Goal: Unclear

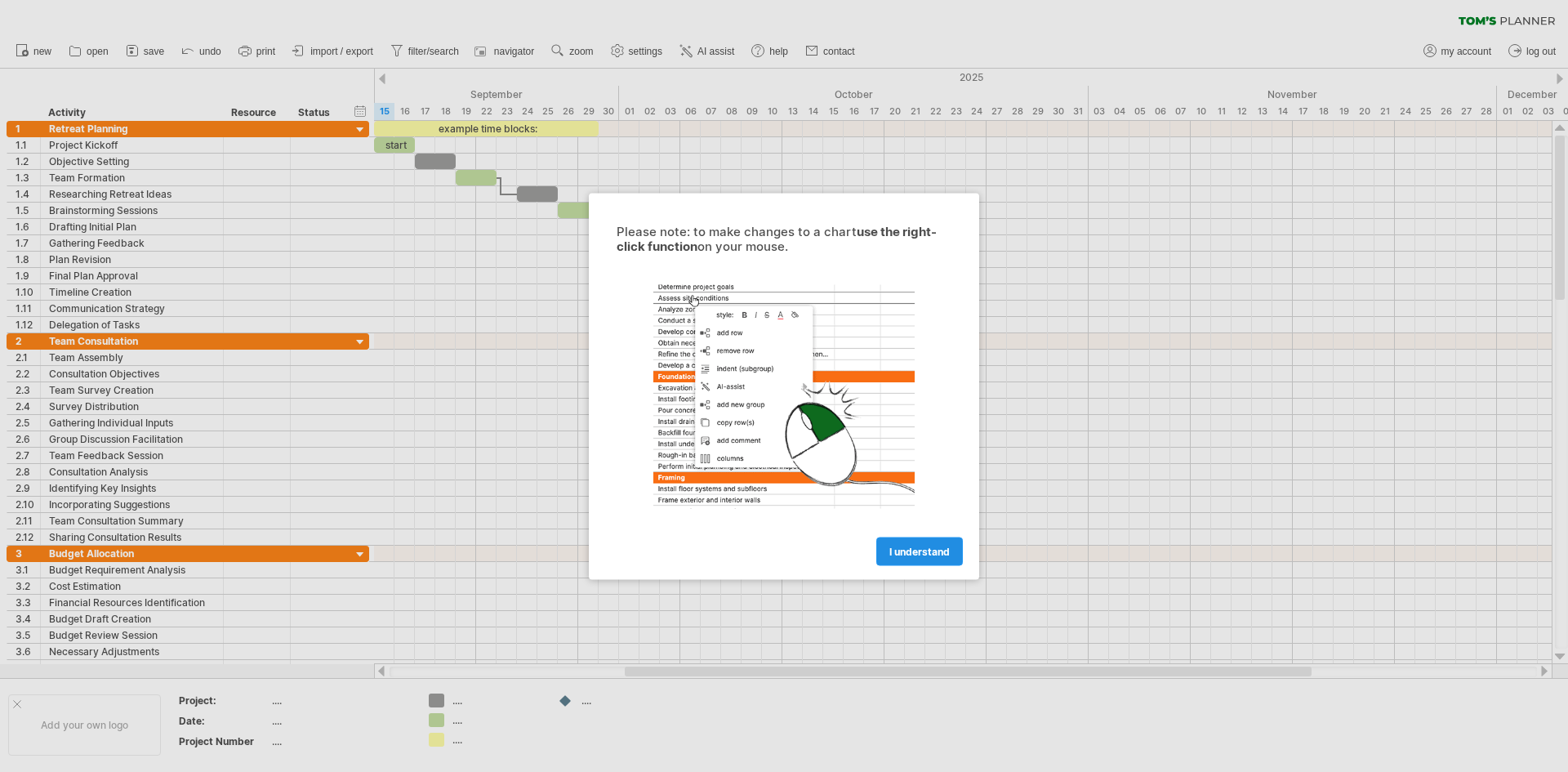
click at [918, 551] on span "I understand" at bounding box center [919, 551] width 61 height 13
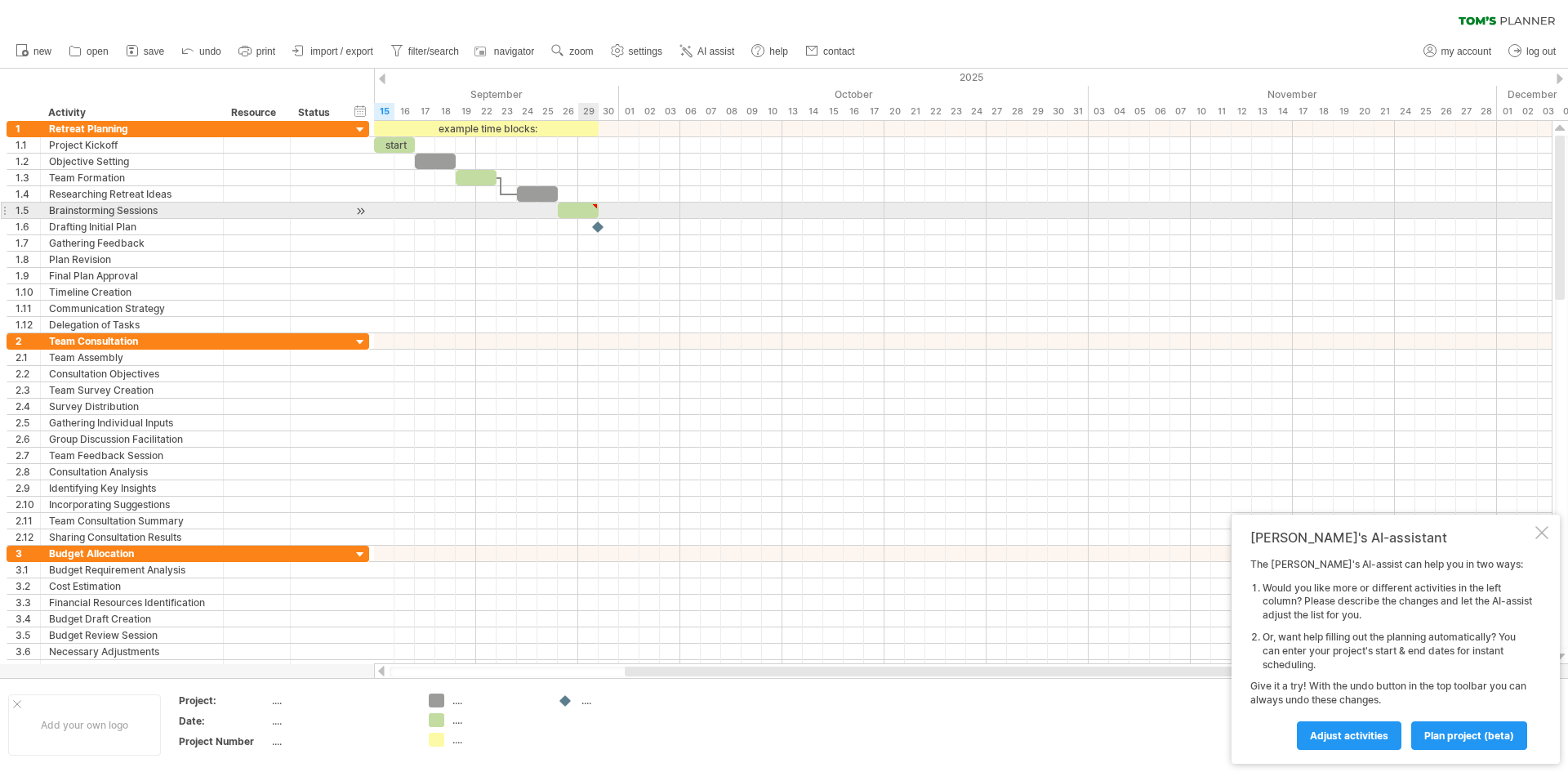
type textarea "**********"
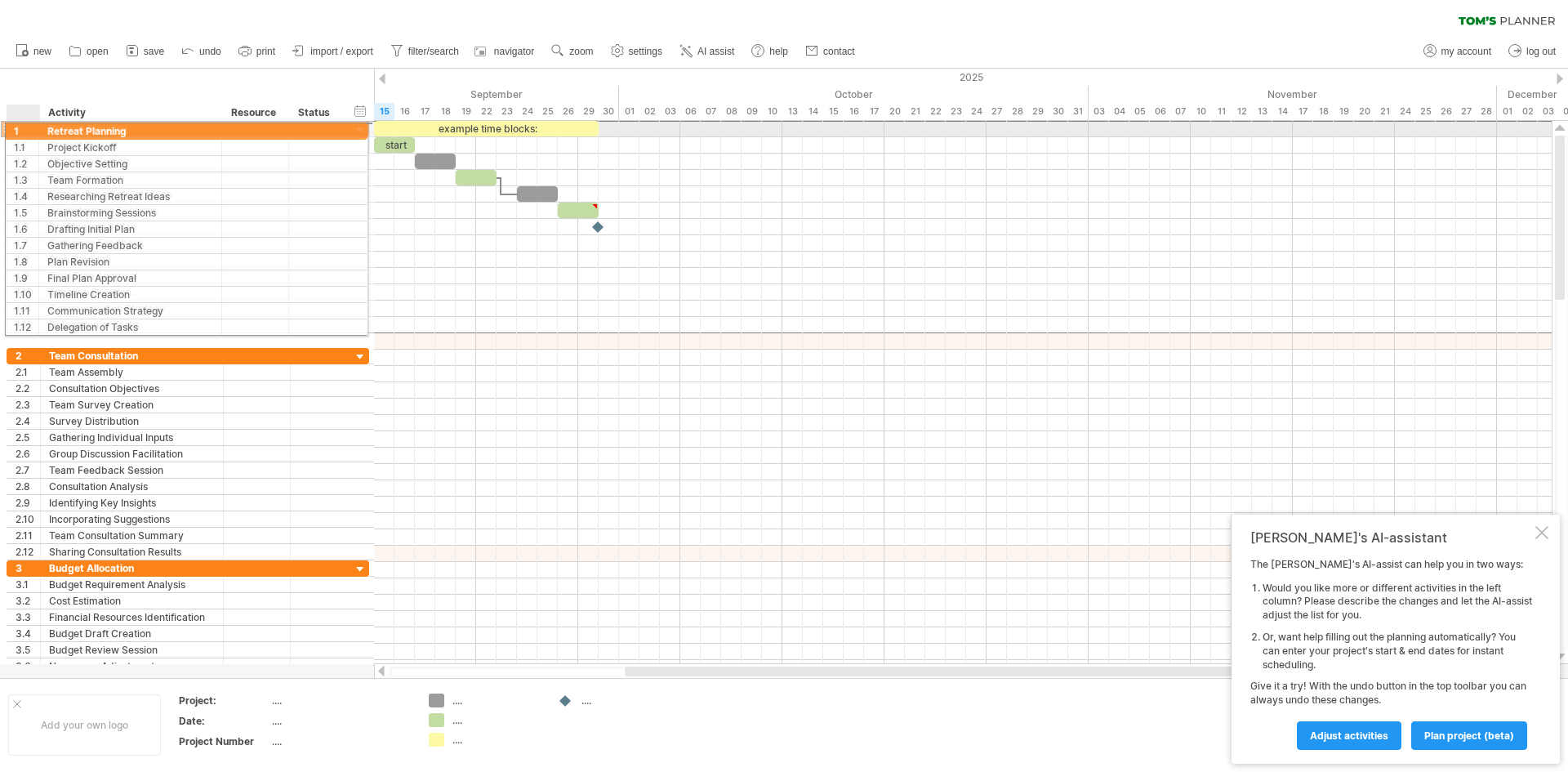
drag, startPoint x: 23, startPoint y: 132, endPoint x: 48, endPoint y: 128, distance: 25.3
click at [48, 128] on div "**********" at bounding box center [188, 129] width 363 height 18
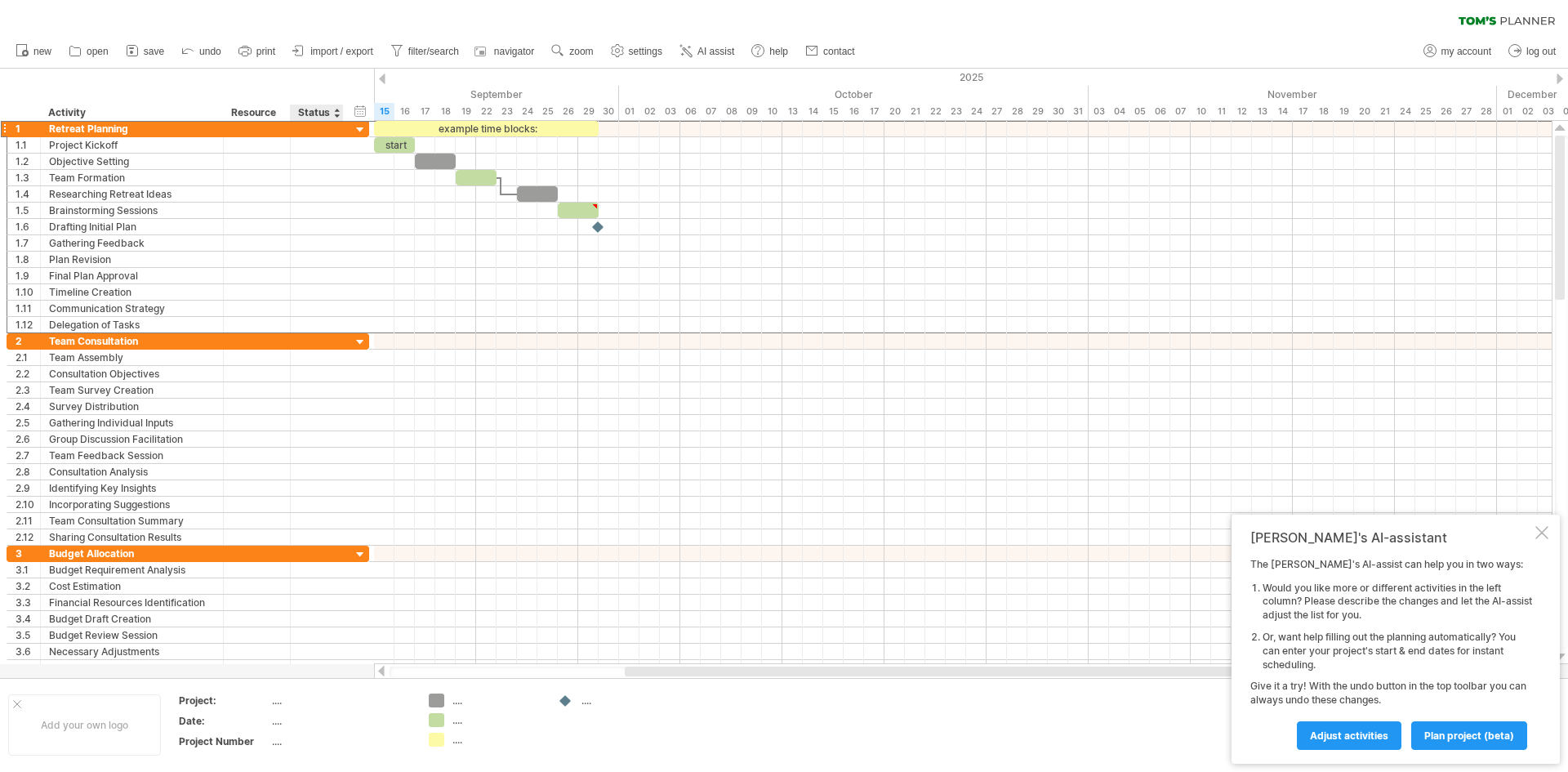
click at [336, 107] on div at bounding box center [336, 113] width 7 height 17
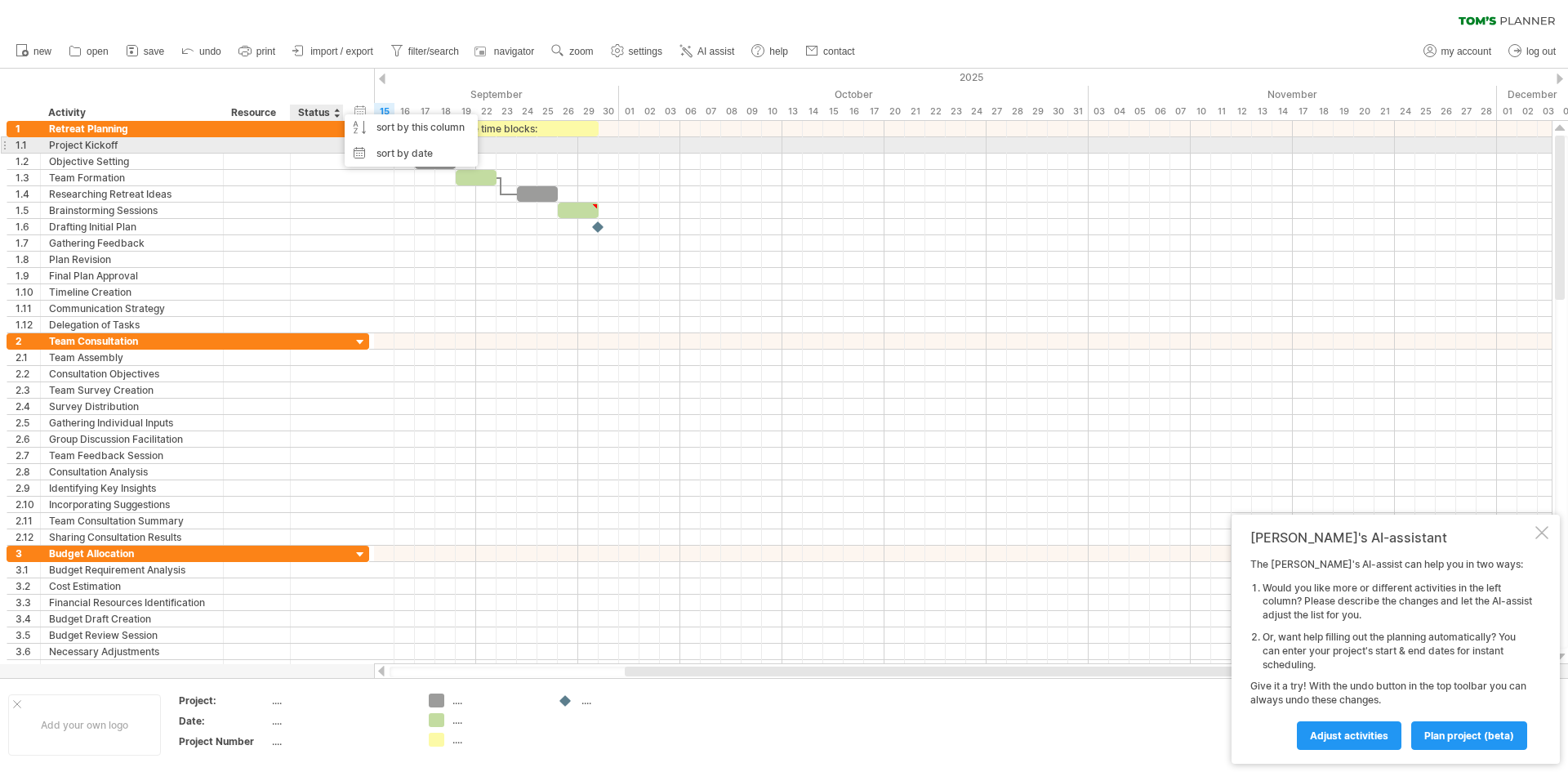
click at [326, 143] on div at bounding box center [317, 145] width 36 height 16
click at [362, 148] on div at bounding box center [361, 146] width 16 height 18
click at [363, 144] on div at bounding box center [361, 146] width 16 height 18
click at [357, 144] on div at bounding box center [361, 146] width 16 height 18
click at [315, 149] on div at bounding box center [317, 145] width 36 height 16
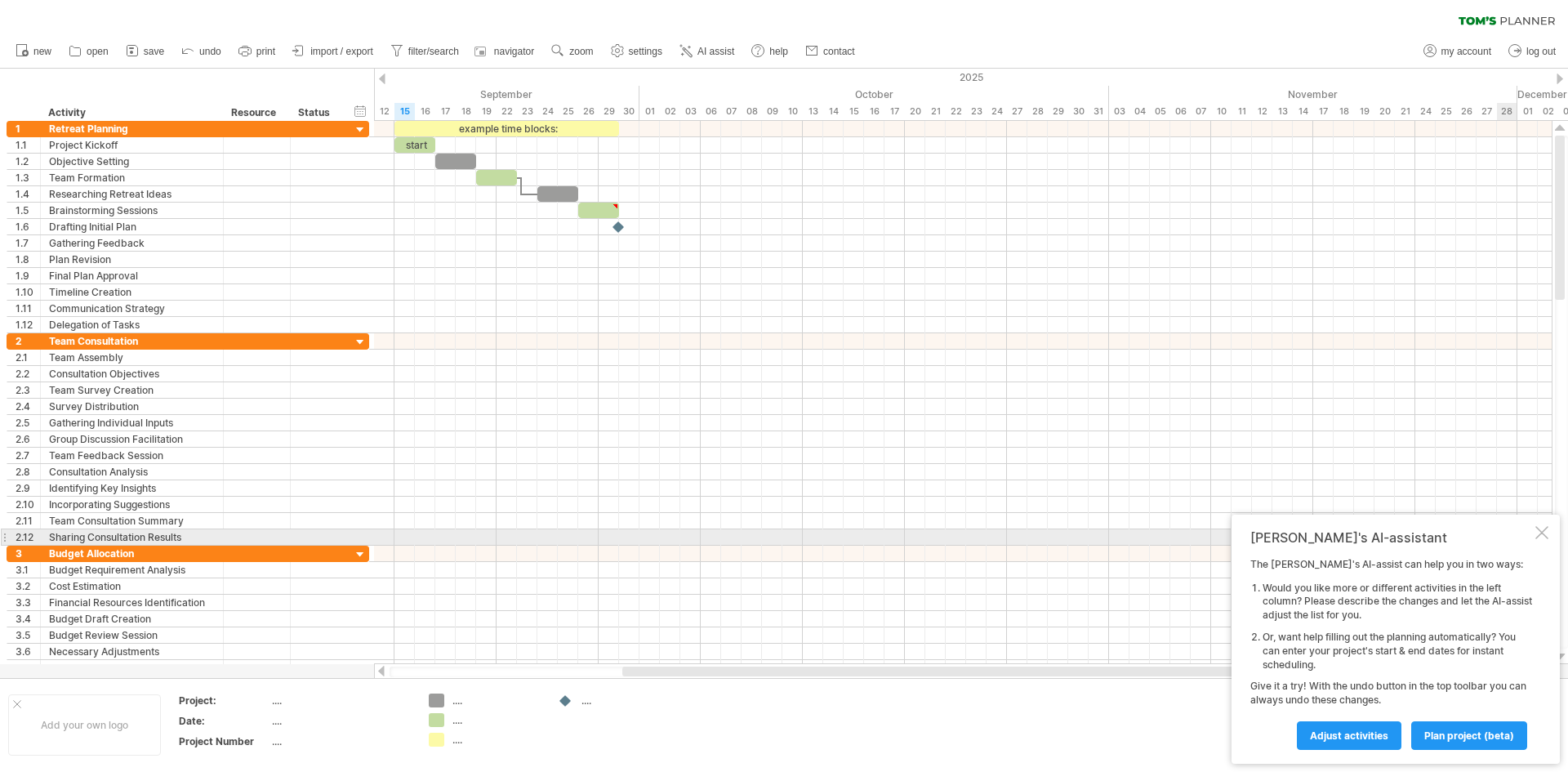
click at [1544, 532] on div at bounding box center [1542, 532] width 13 height 13
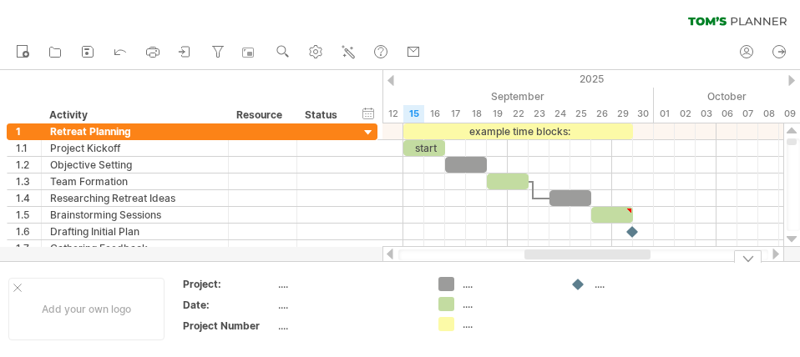
click at [640, 357] on div "Trying to reach [DOMAIN_NAME] Connected again... 0% clear filter new 1" at bounding box center [400, 178] width 800 height 357
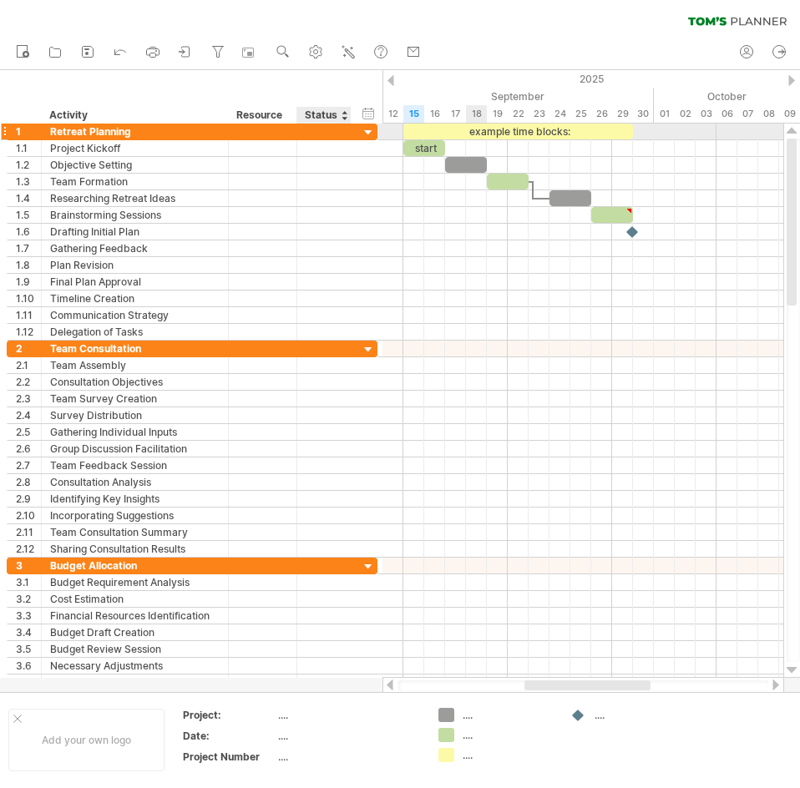
click at [363, 132] on div at bounding box center [369, 133] width 16 height 16
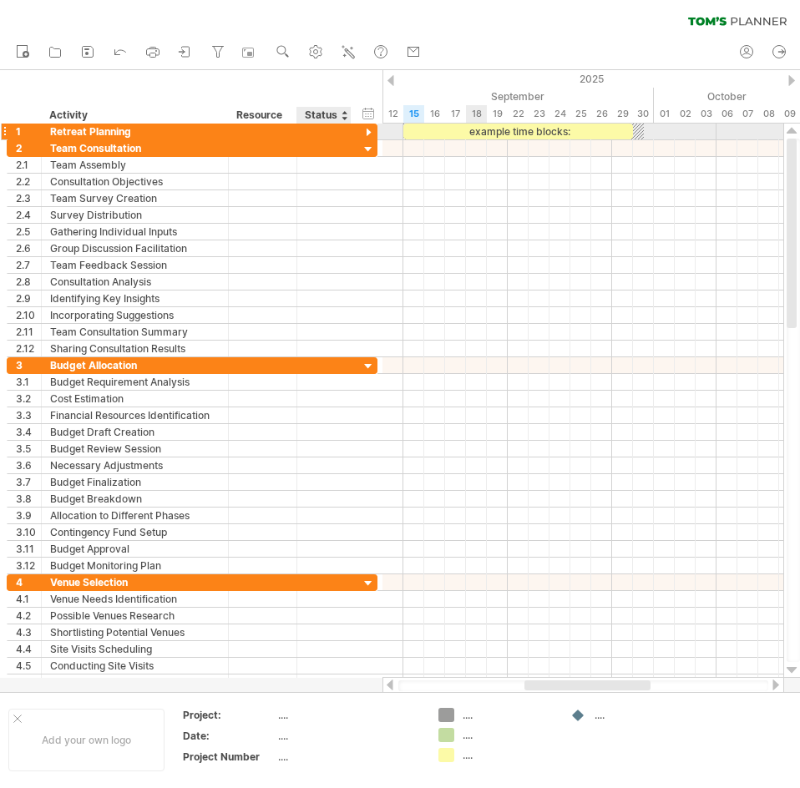
click at [368, 130] on div at bounding box center [369, 133] width 16 height 16
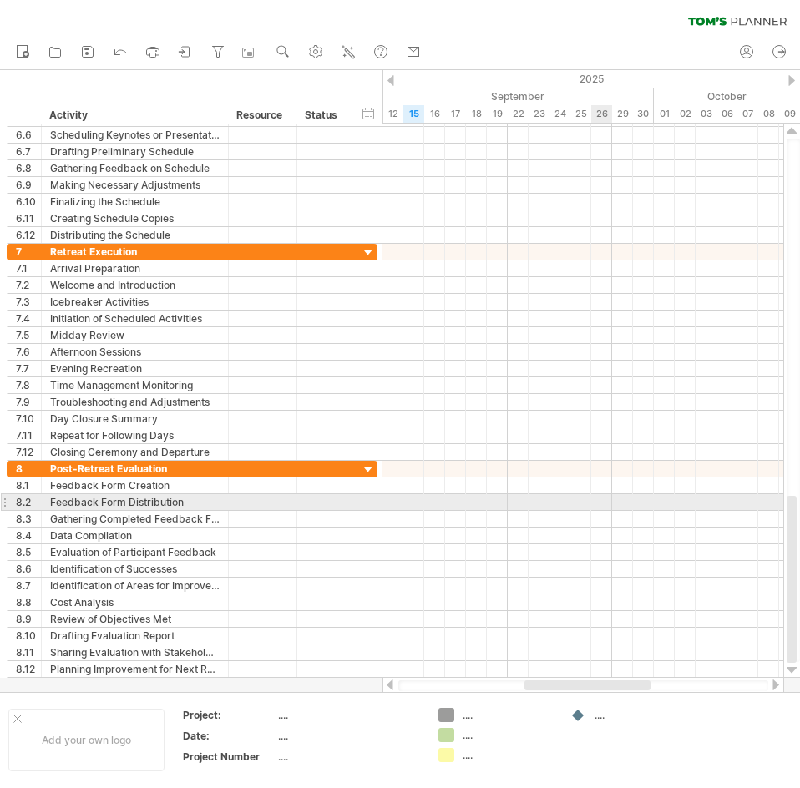
click at [607, 499] on div at bounding box center [582, 502] width 401 height 17
